Goal: Task Accomplishment & Management: Complete application form

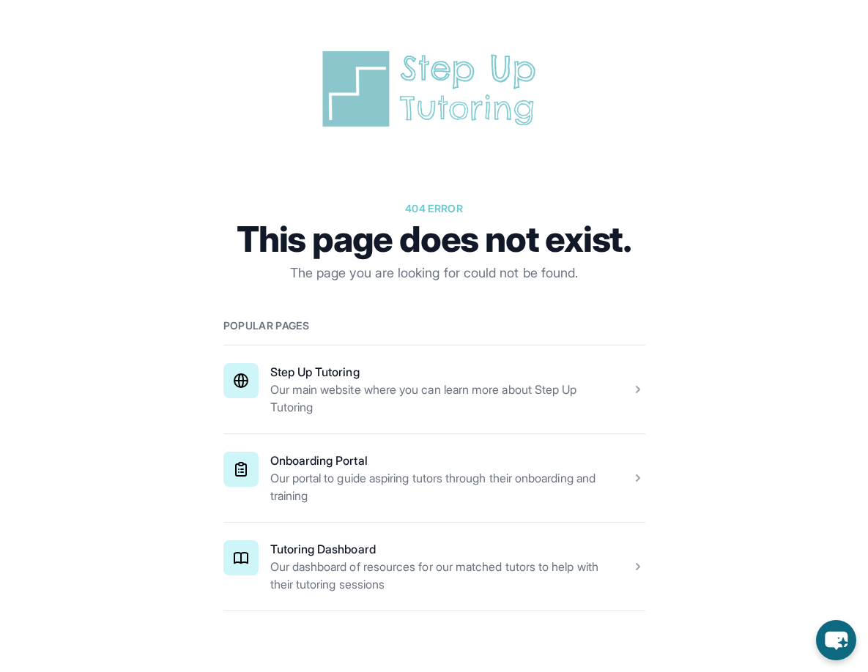
click at [492, 380] on span at bounding box center [434, 390] width 422 height 88
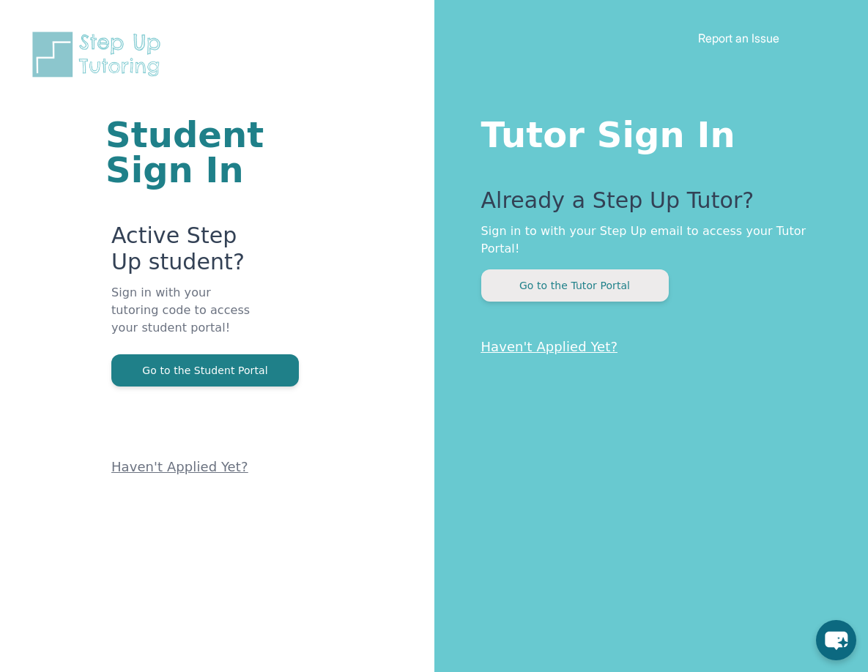
click at [623, 286] on button "Go to the Tutor Portal" at bounding box center [574, 285] width 187 height 32
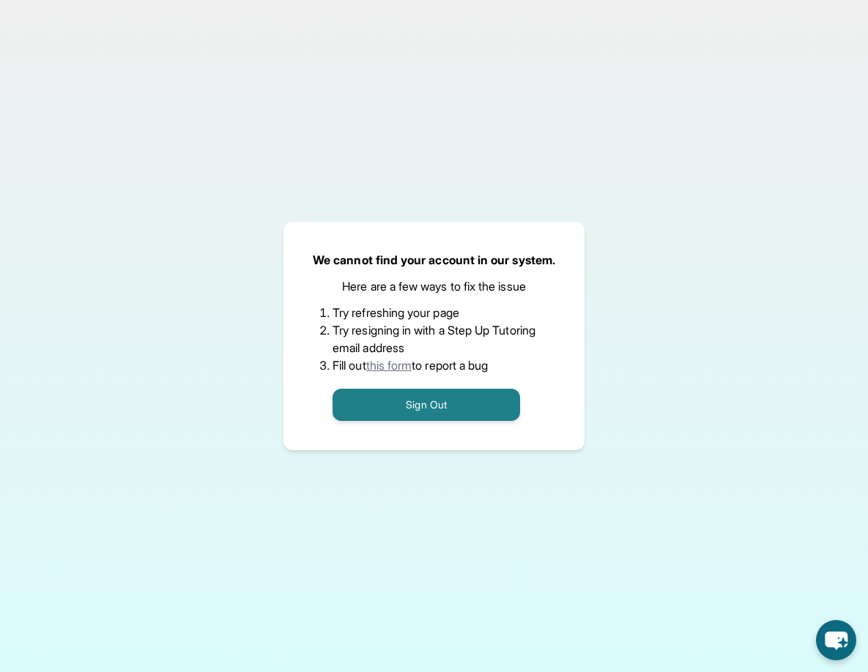
click at [406, 367] on link "this form" at bounding box center [389, 365] width 46 height 15
